Goal: Task Accomplishment & Management: Use online tool/utility

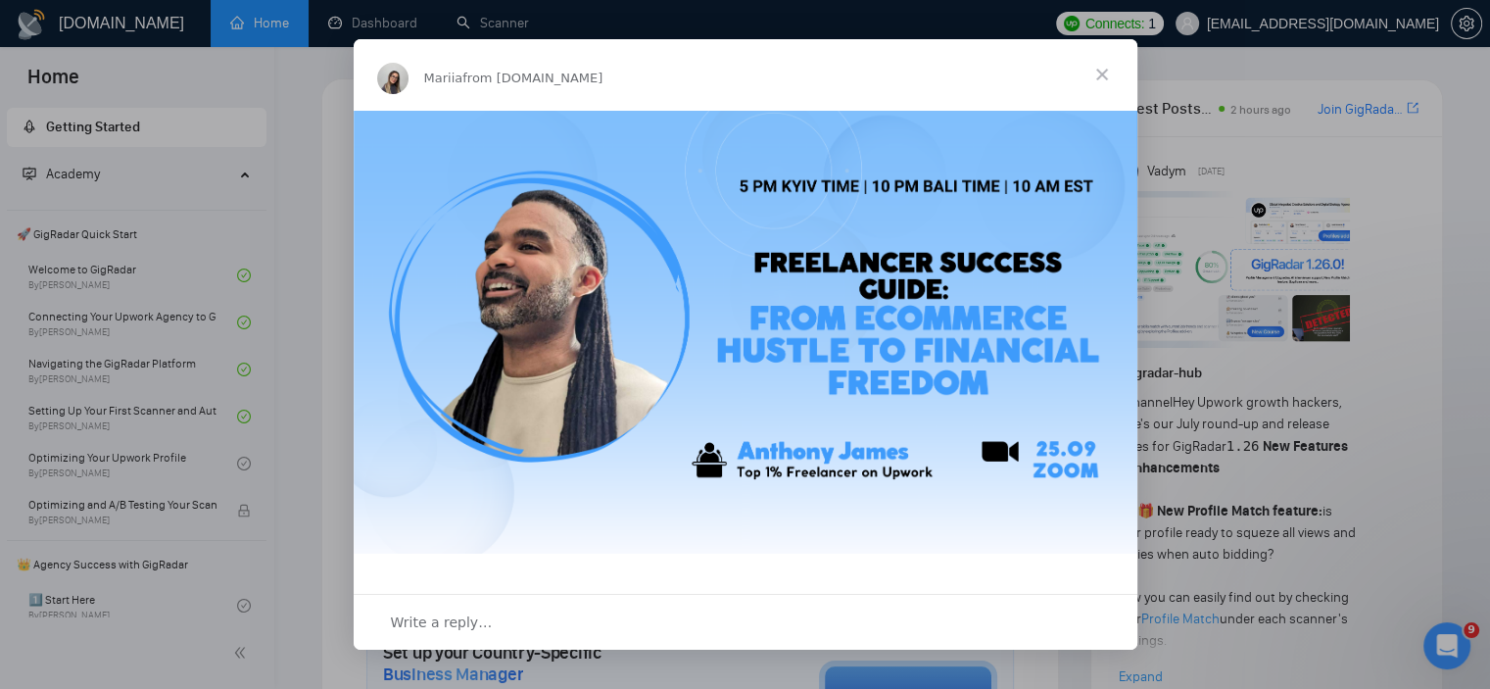
click at [1109, 72] on span "Close" at bounding box center [1102, 74] width 71 height 71
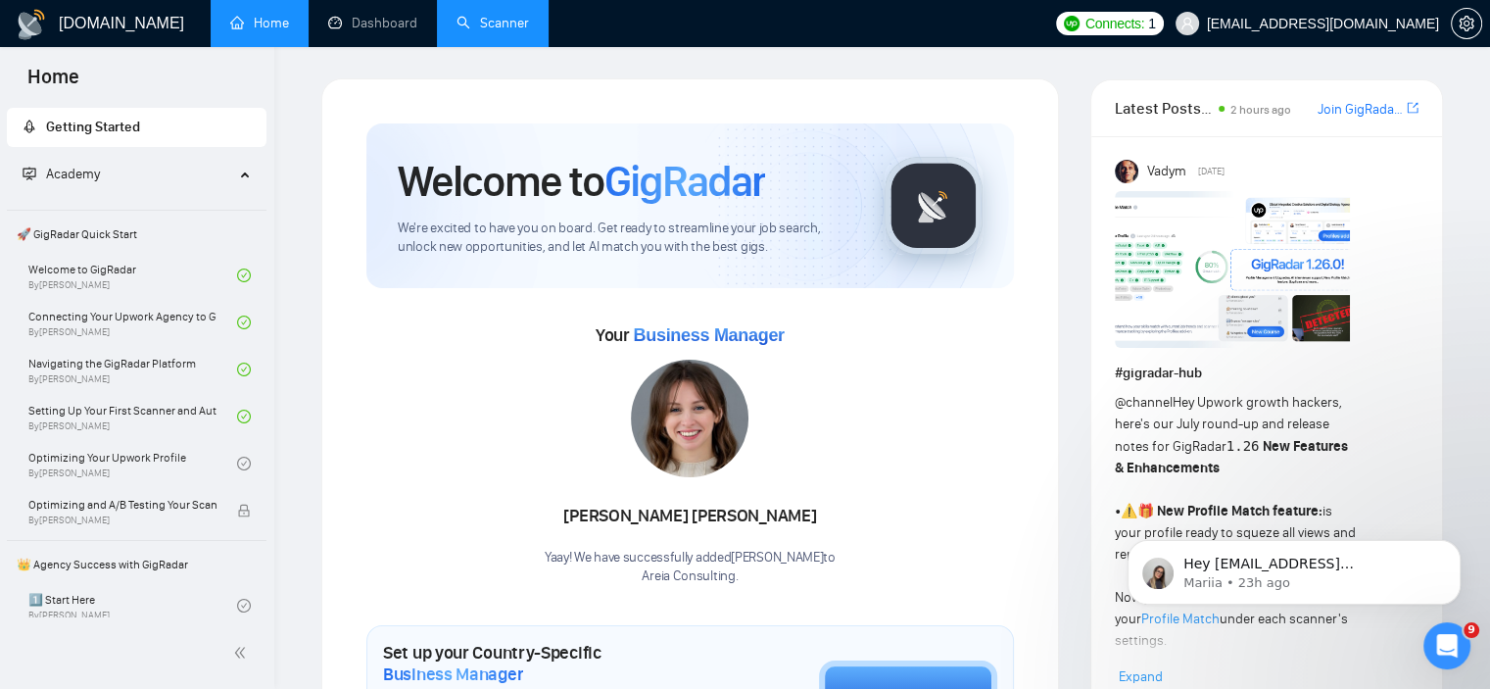
click at [506, 15] on link "Scanner" at bounding box center [493, 23] width 73 height 17
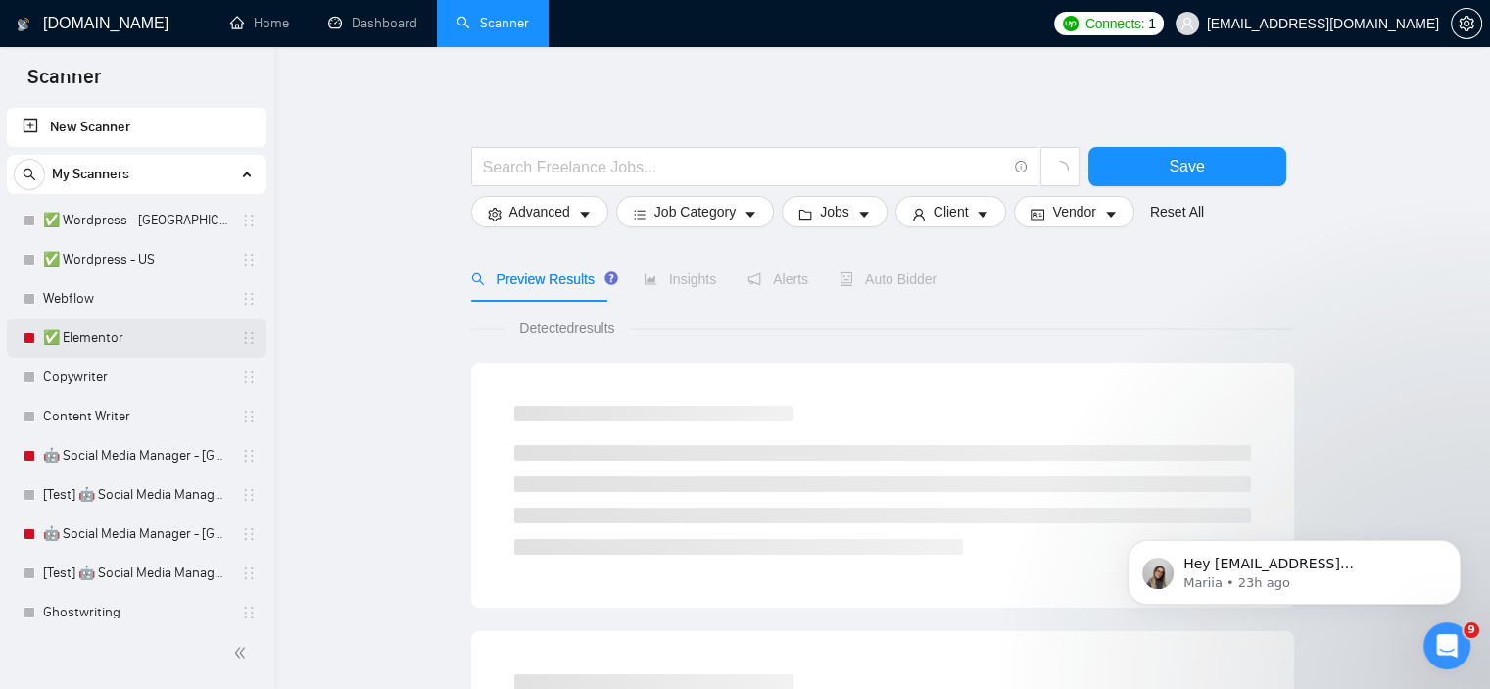
click at [104, 327] on link "✅ Elementor" at bounding box center [136, 337] width 186 height 39
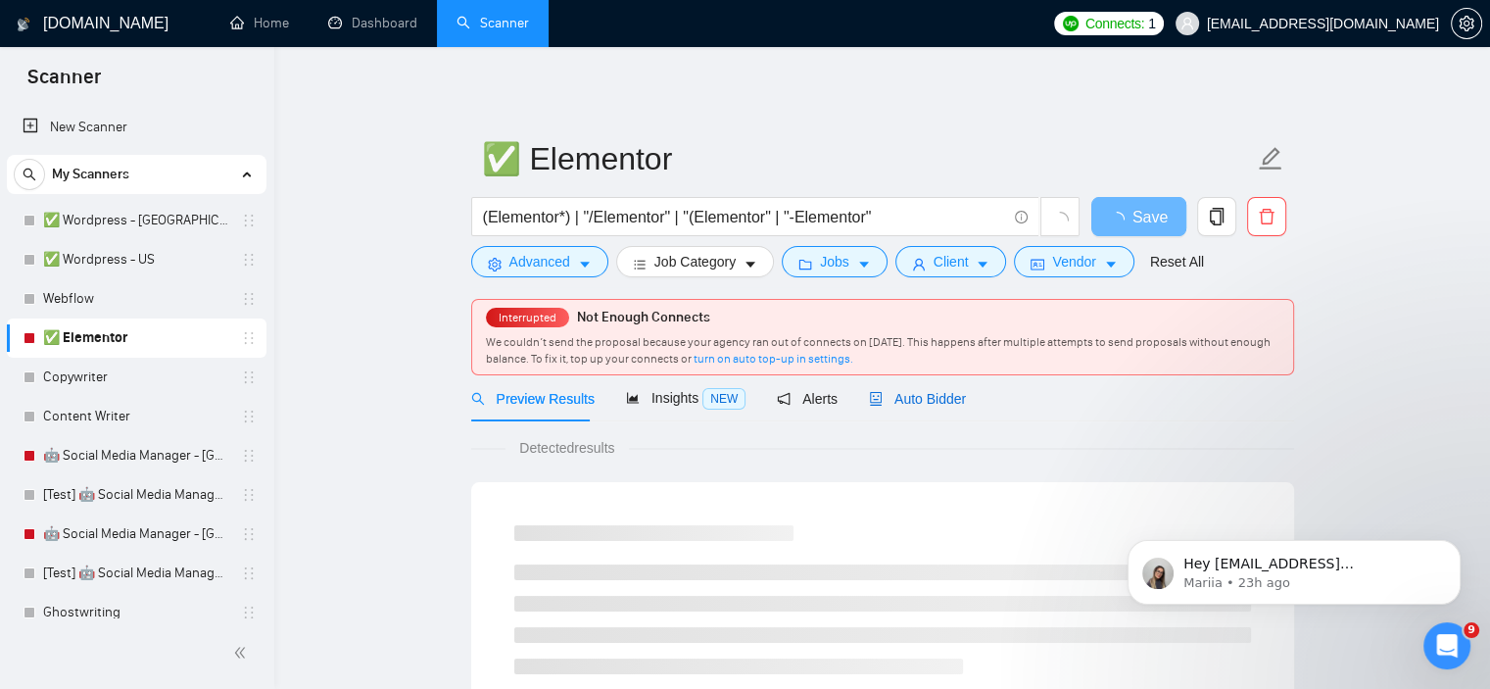
click at [933, 391] on span "Auto Bidder" at bounding box center [917, 399] width 97 height 16
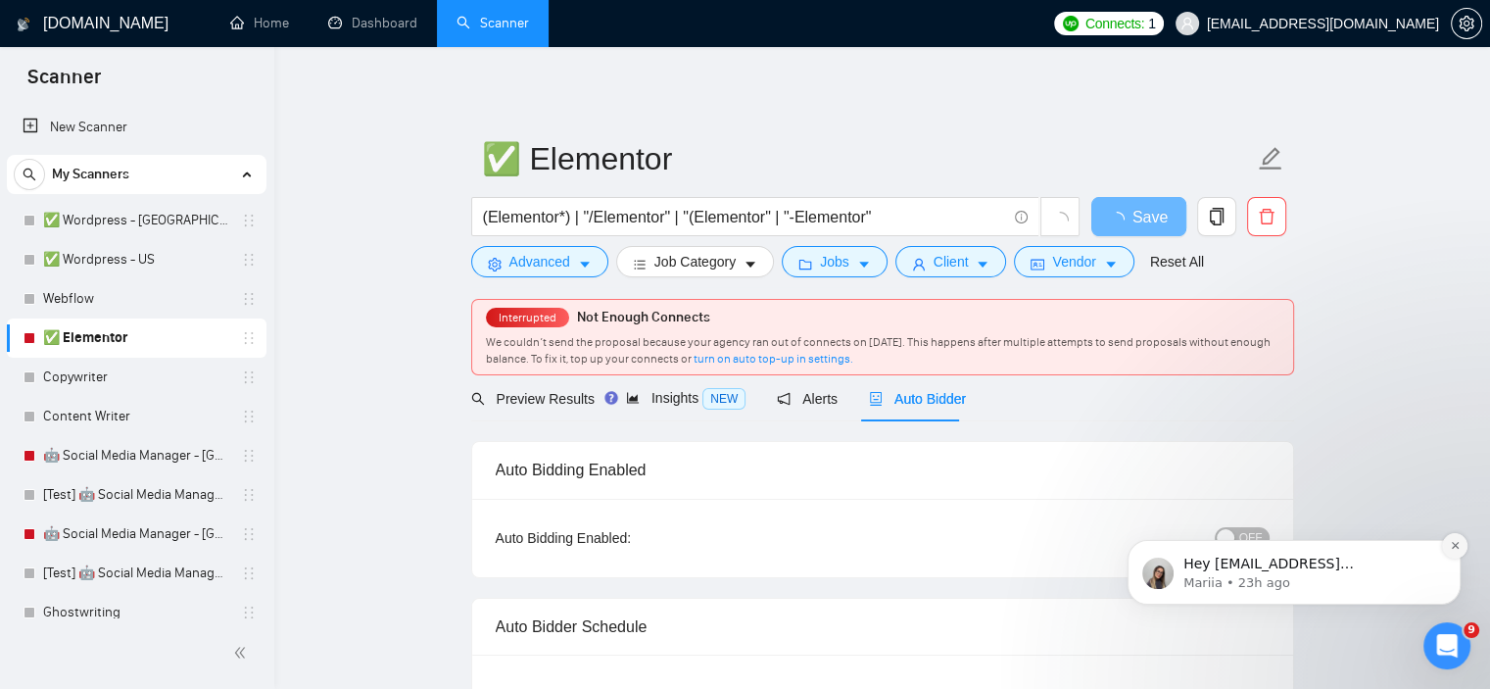
click at [1458, 545] on icon "Dismiss notification" at bounding box center [1455, 545] width 11 height 11
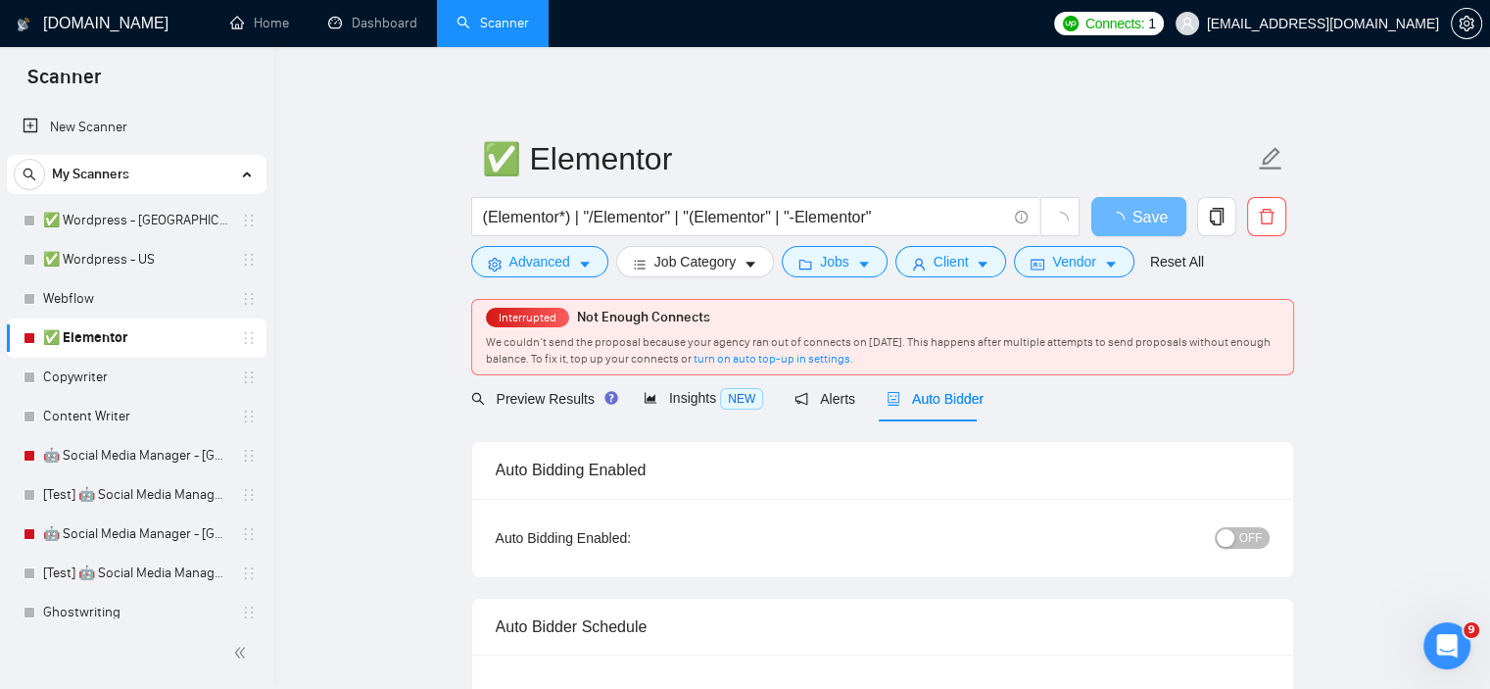
click at [1251, 543] on span "OFF" at bounding box center [1252, 538] width 24 height 22
click at [1139, 211] on span "Save" at bounding box center [1138, 217] width 35 height 24
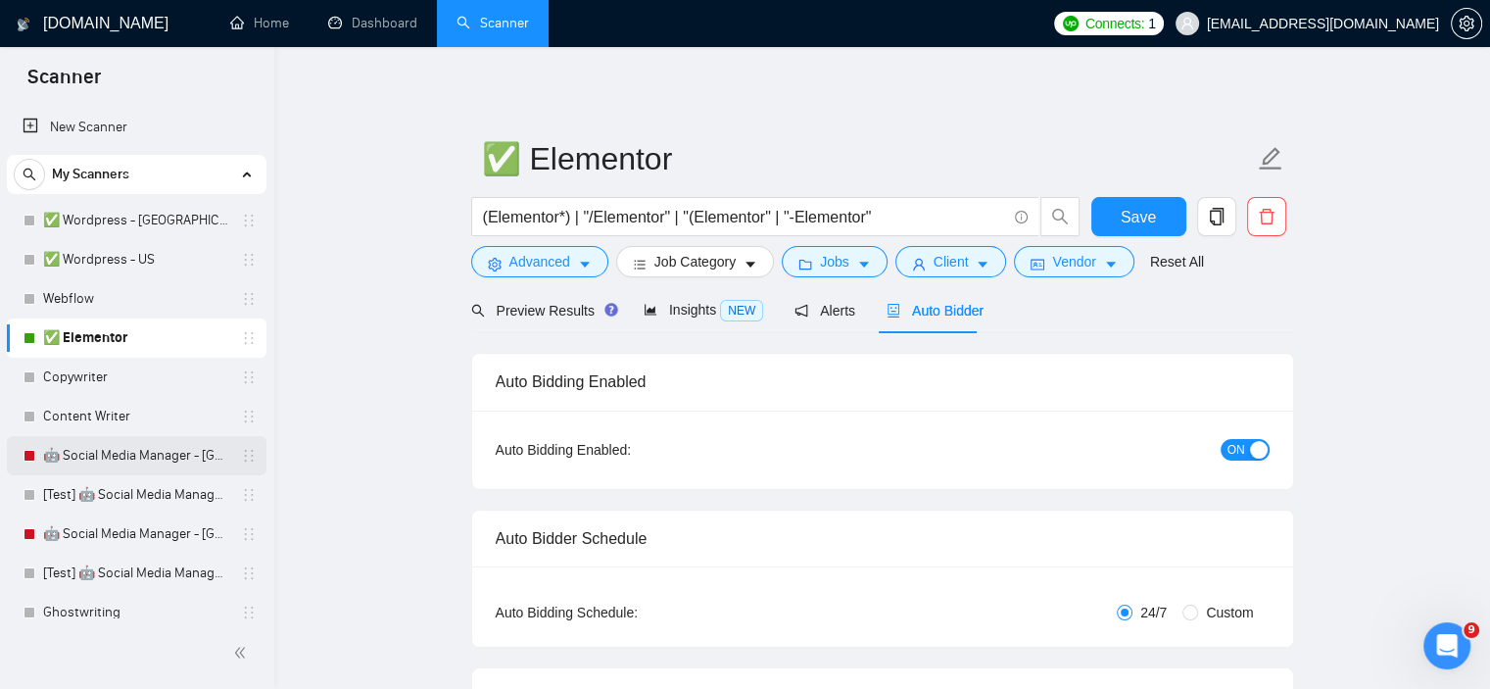
click at [65, 458] on link "🤖 Social Media Manager - [GEOGRAPHIC_DATA]" at bounding box center [136, 455] width 186 height 39
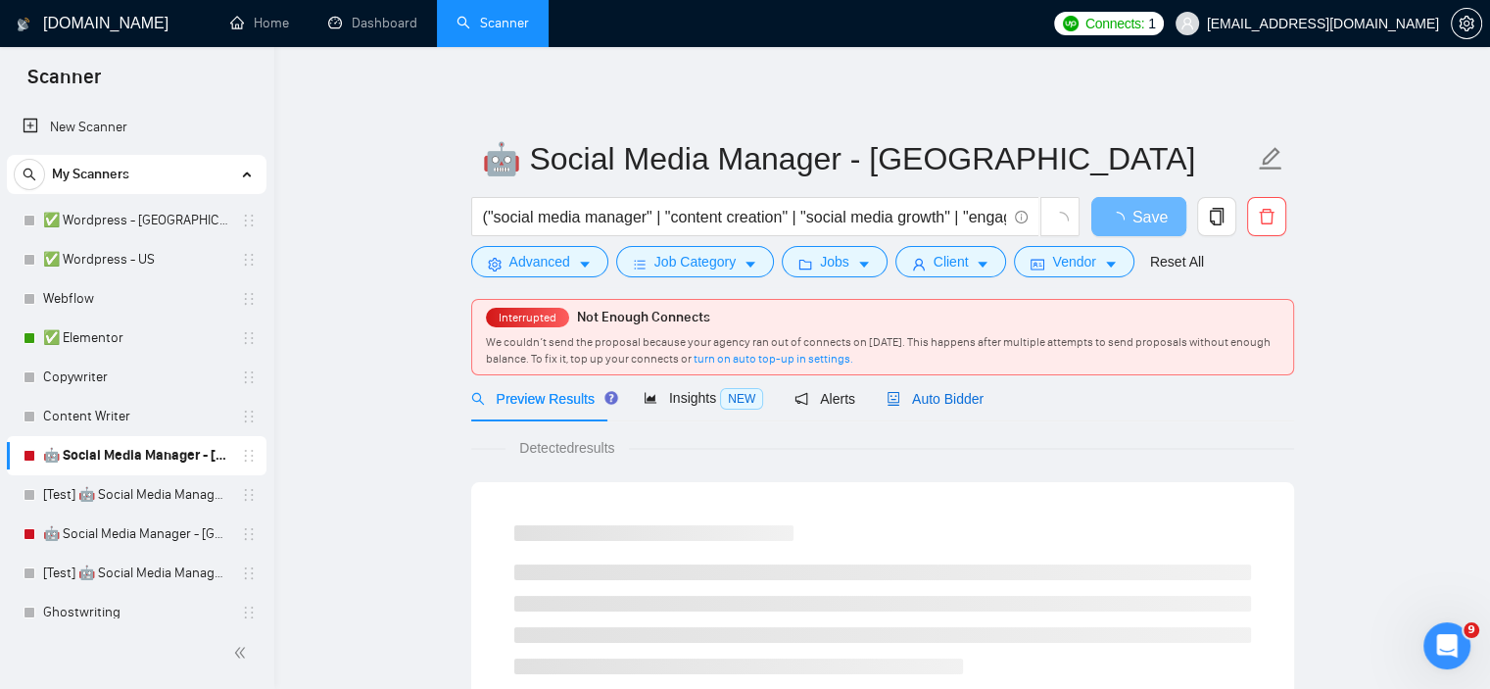
click at [925, 403] on span "Auto Bidder" at bounding box center [935, 399] width 97 height 16
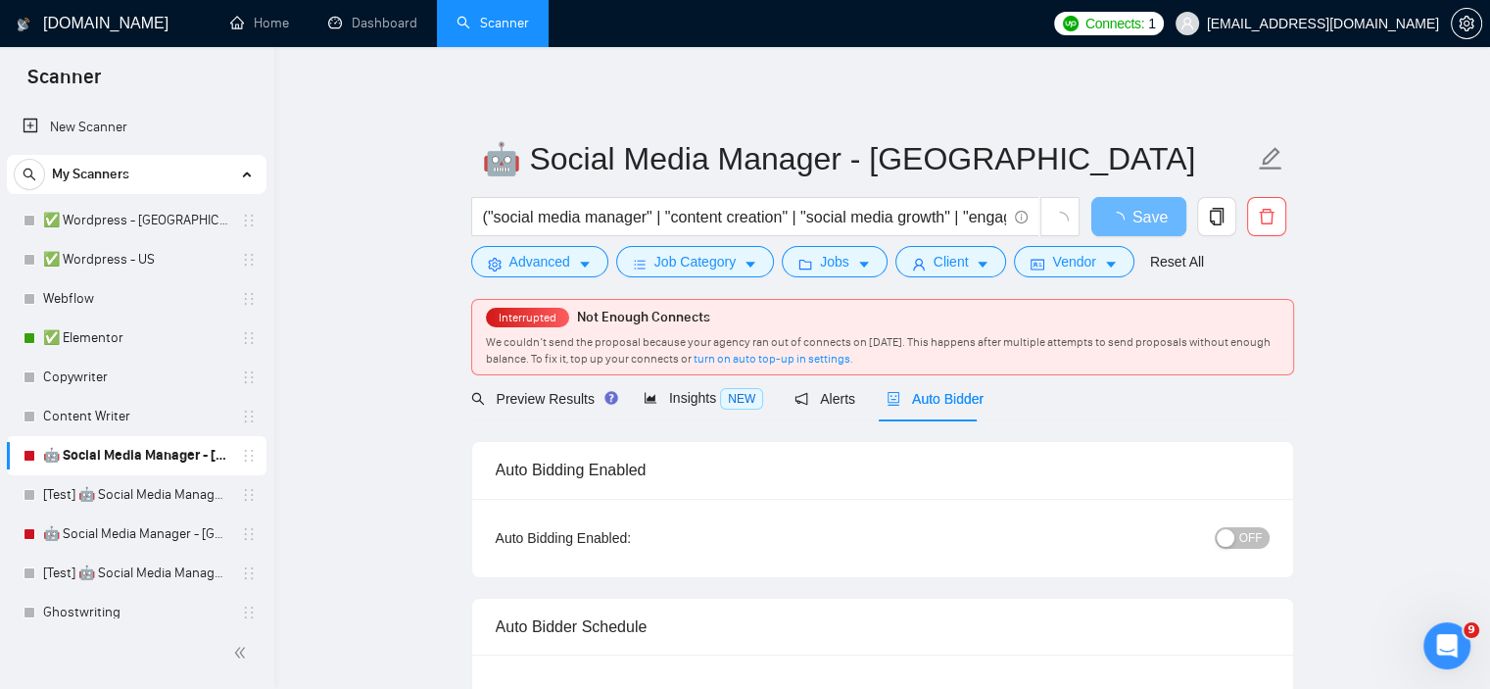
click at [1254, 531] on span "OFF" at bounding box center [1252, 538] width 24 height 22
click at [1120, 215] on button "Save" at bounding box center [1139, 216] width 95 height 39
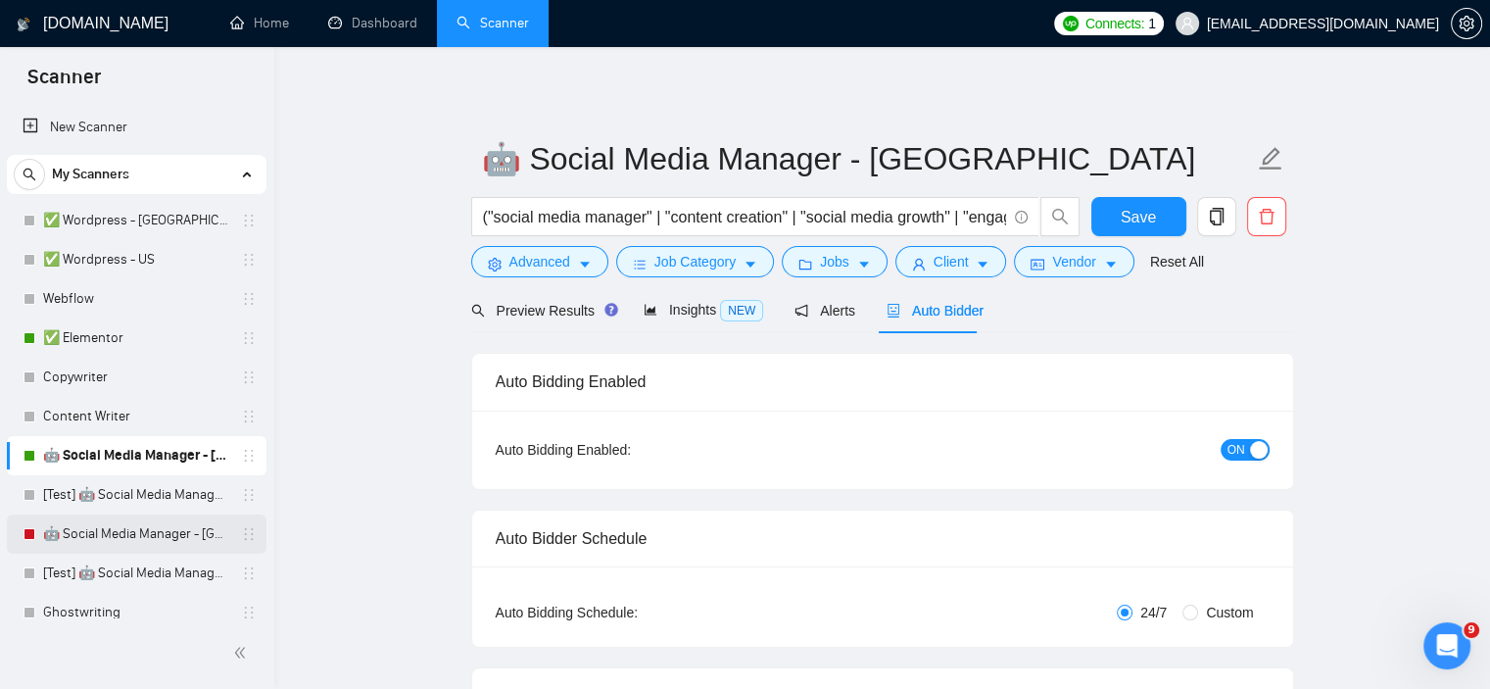
click at [142, 526] on link "🤖 Social Media Manager - [GEOGRAPHIC_DATA]" at bounding box center [136, 533] width 186 height 39
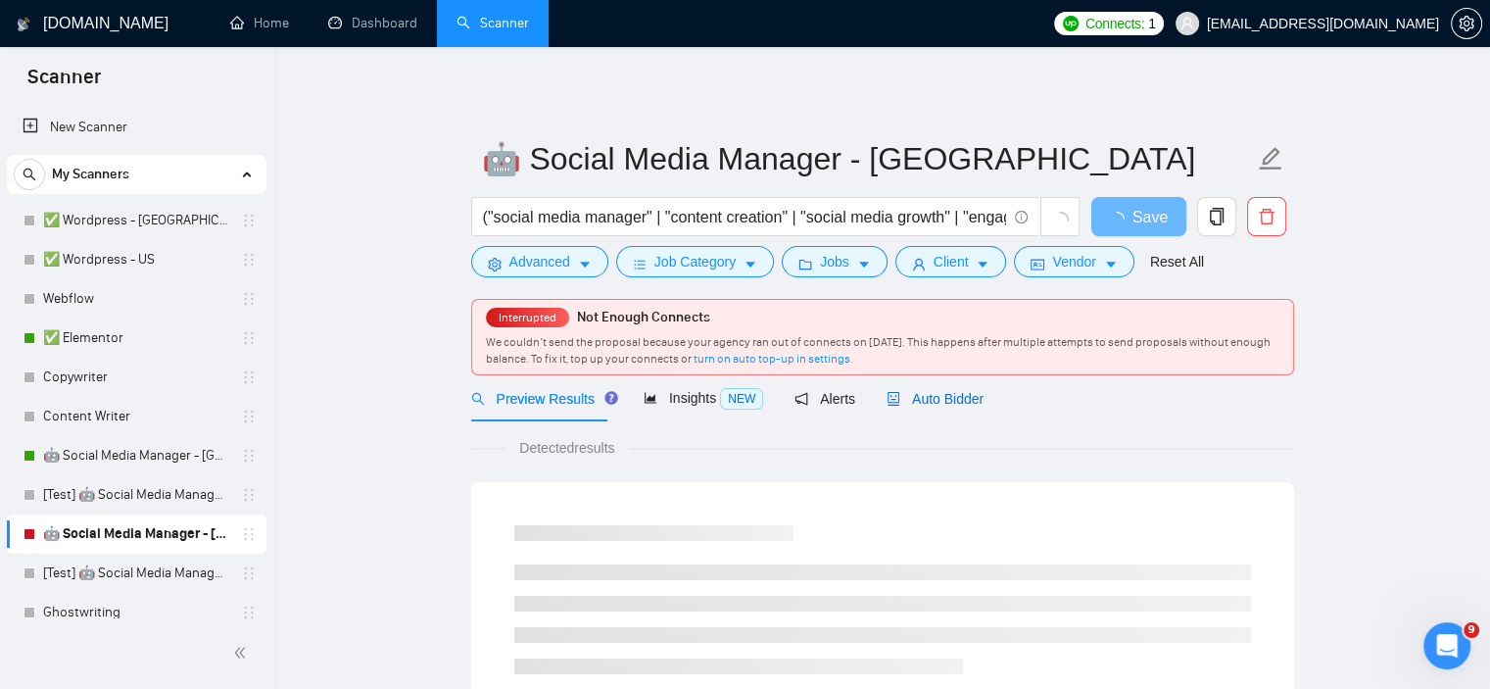
click at [915, 393] on span "Auto Bidder" at bounding box center [935, 399] width 97 height 16
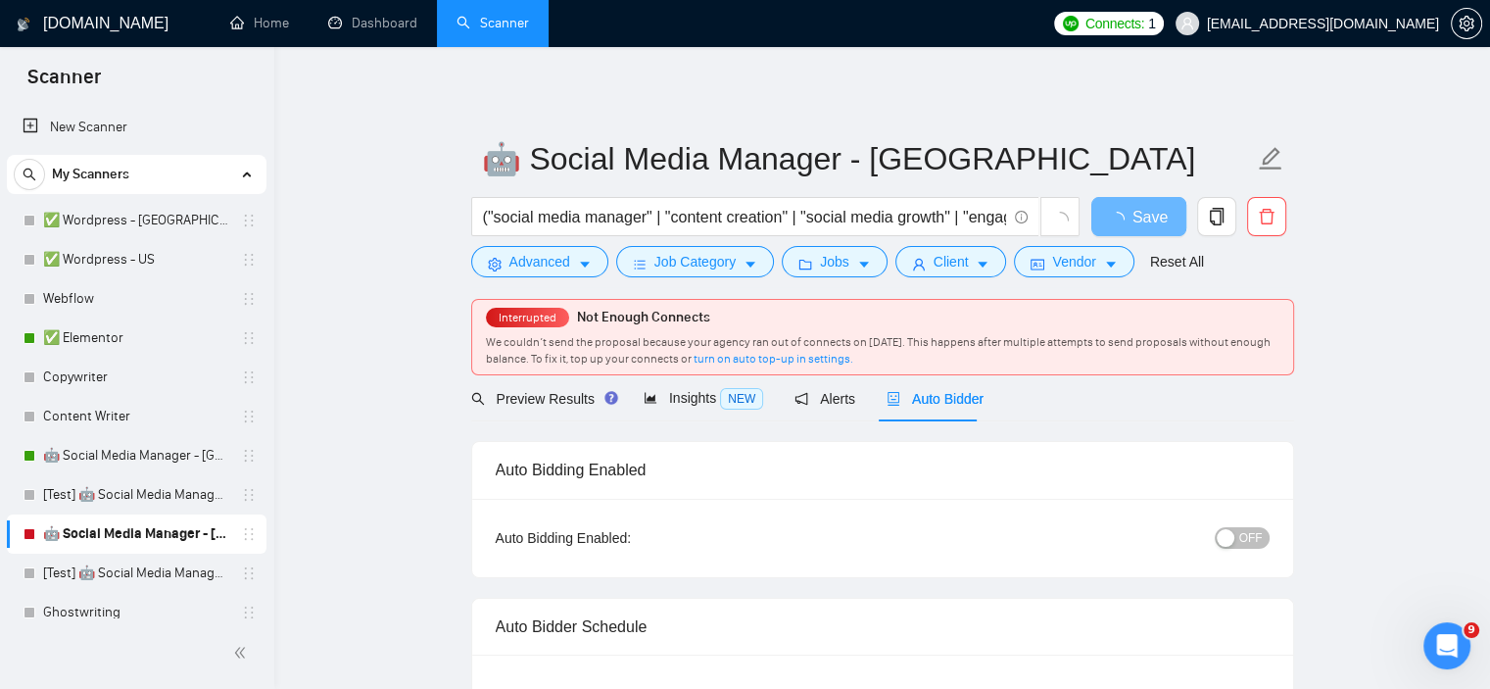
click at [1227, 532] on div "button" at bounding box center [1226, 538] width 18 height 18
click at [1149, 226] on span "Save" at bounding box center [1138, 217] width 35 height 24
